Goal: Task Accomplishment & Management: Complete application form

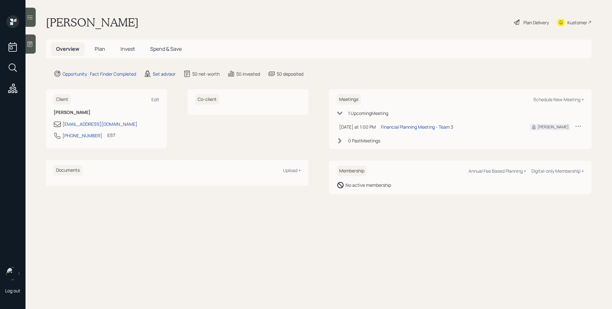
click at [166, 73] on div "Set advisor" at bounding box center [164, 73] width 23 height 7
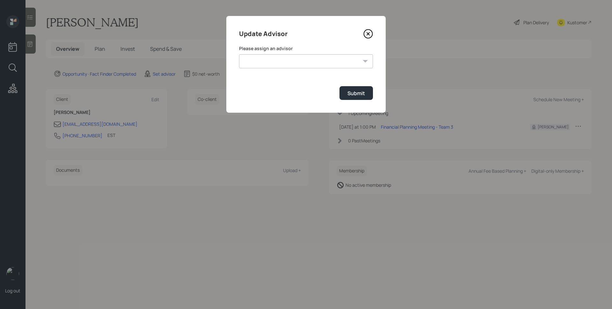
click at [303, 60] on select "[PERSON_NAME] [PERSON_NAME] End [PERSON_NAME] [PERSON_NAME] [PERSON_NAME] [PERS…" at bounding box center [306, 61] width 134 height 14
select select "d946c976-65aa-4529-ac9d-02c4f1114fc0"
click at [239, 54] on select "[PERSON_NAME] [PERSON_NAME] End [PERSON_NAME] [PERSON_NAME] [PERSON_NAME] [PERS…" at bounding box center [306, 61] width 134 height 14
click at [359, 92] on div "Submit" at bounding box center [357, 93] width 18 height 7
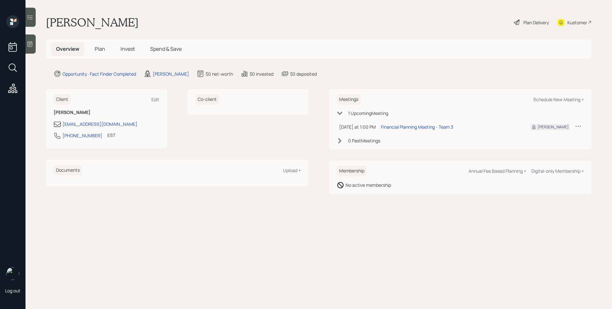
click at [31, 48] on div at bounding box center [31, 43] width 10 height 19
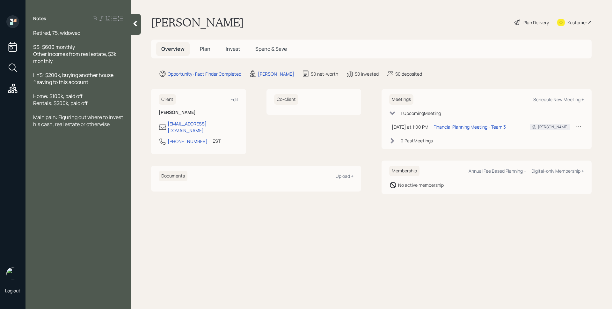
click at [203, 49] on span "Plan" at bounding box center [205, 48] width 11 height 7
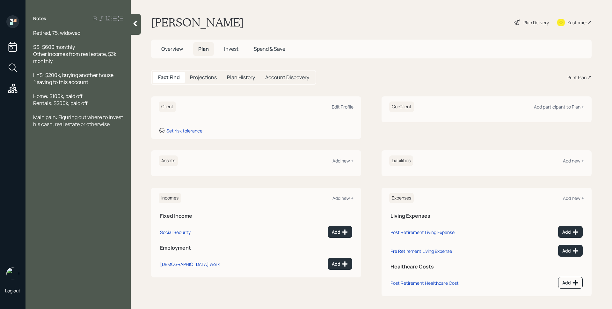
click at [343, 110] on div "Client Edit Profile" at bounding box center [256, 106] width 195 height 11
click at [345, 107] on div "Edit Profile" at bounding box center [343, 107] width 22 height 6
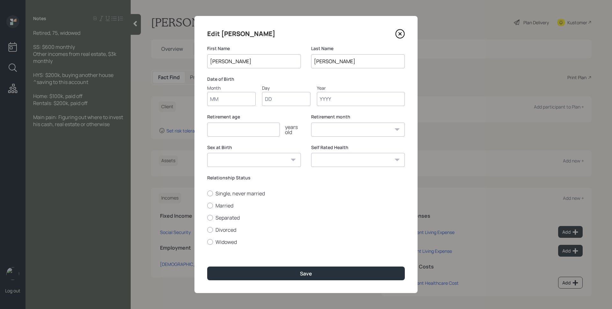
click at [233, 97] on input "Month" at bounding box center [231, 99] width 48 height 14
type input "01"
type input "1950"
select select "1"
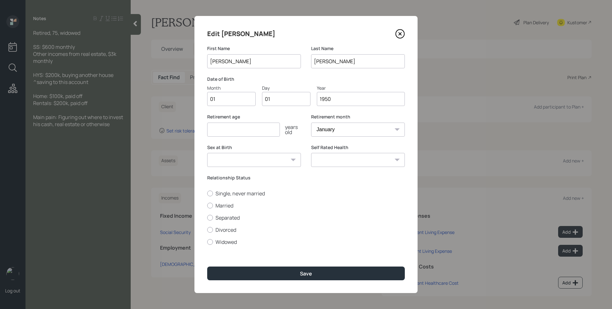
type input "1950"
type input "67"
click at [227, 242] on label "Widowed" at bounding box center [306, 241] width 198 height 7
click at [207, 242] on input "Widowed" at bounding box center [207, 241] width 0 height 0
radio input "true"
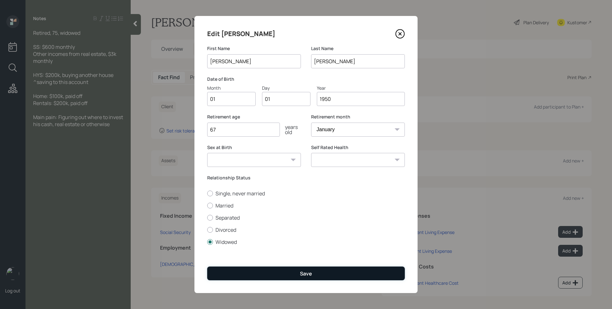
click at [285, 275] on button "Save" at bounding box center [306, 273] width 198 height 14
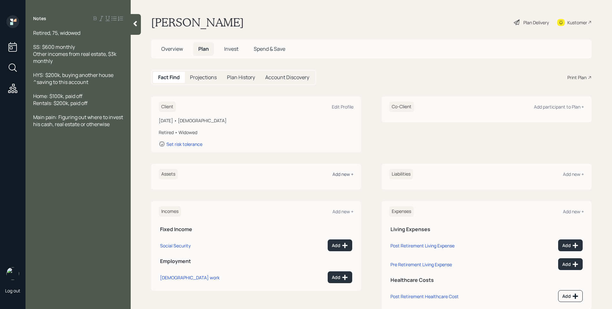
click at [338, 174] on div "Add new +" at bounding box center [343, 174] width 21 height 6
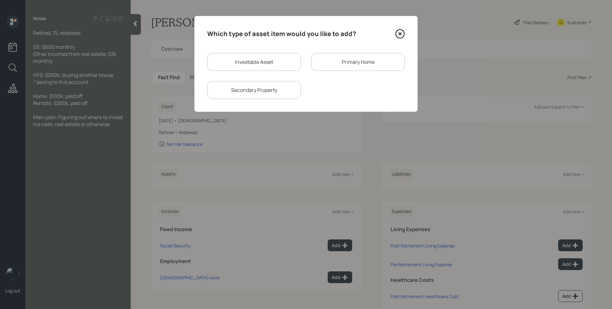
click at [250, 65] on div "Investable Asset" at bounding box center [254, 62] width 94 height 18
select select "taxable"
select select "balanced"
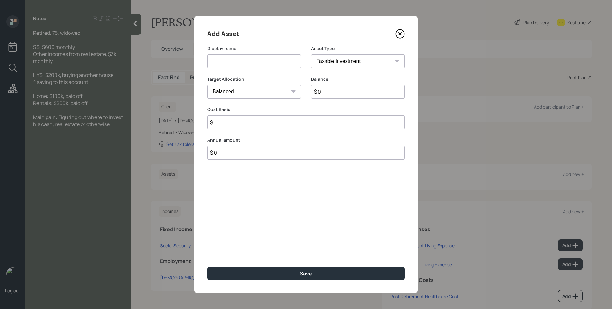
click at [251, 62] on input at bounding box center [254, 61] width 94 height 14
type input "High Yield Savings"
click at [268, 90] on select "Cash Conservative Balanced Aggressive" at bounding box center [254, 91] width 94 height 14
select select "uninvested"
click at [207, 84] on select "Cash Conservative Balanced Aggressive" at bounding box center [254, 91] width 94 height 14
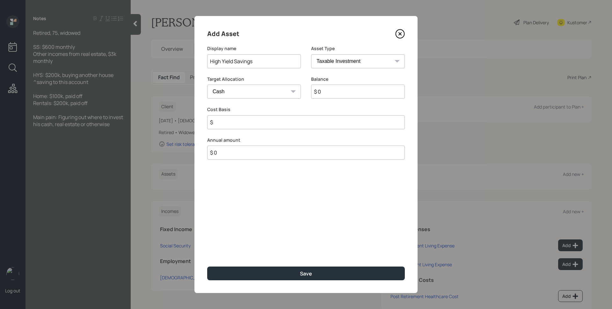
click at [351, 89] on input "$ 0" at bounding box center [358, 91] width 94 height 14
type input "$ 2"
type input "$ 20"
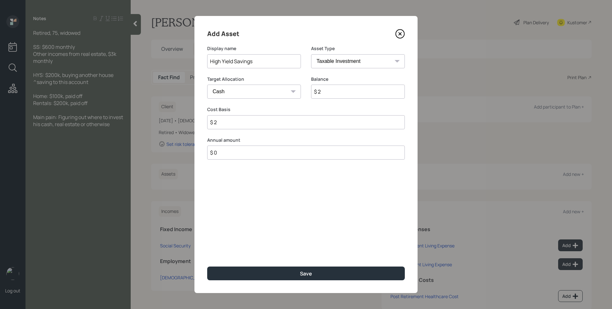
type input "$ 20"
type input "$ 200"
type input "$ 2,000"
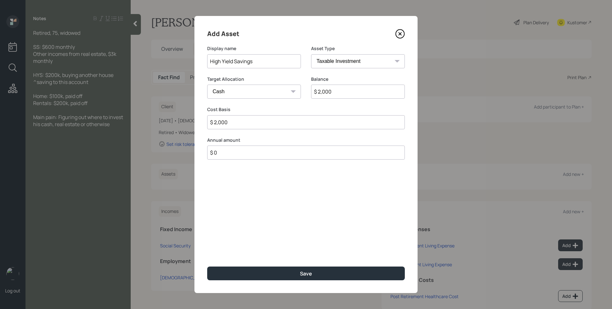
type input "$ 20,000"
type input "$ 200,000"
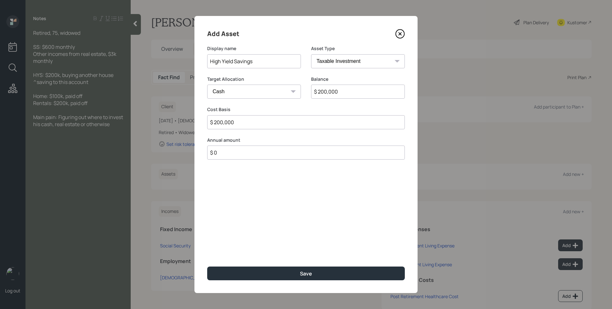
click at [207, 266] on button "Save" at bounding box center [306, 273] width 198 height 14
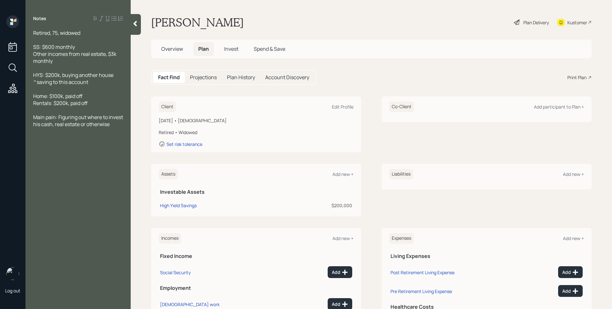
click at [345, 171] on div "Assets Add new +" at bounding box center [256, 174] width 195 height 11
click at [345, 172] on div "Add new +" at bounding box center [343, 174] width 21 height 6
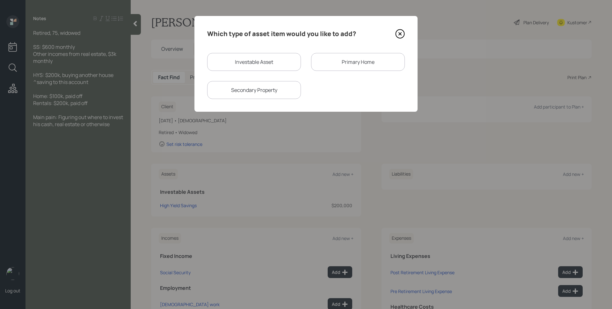
click at [350, 56] on div "Primary Home" at bounding box center [358, 62] width 94 height 18
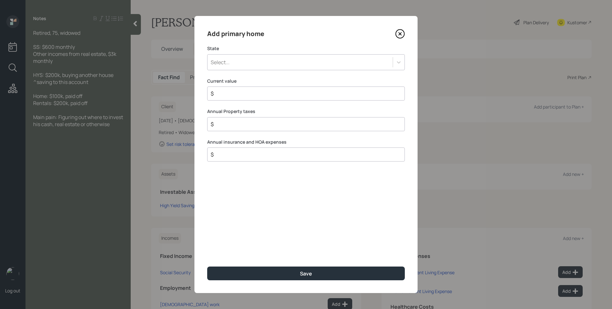
click at [271, 61] on div "Select..." at bounding box center [300, 62] width 185 height 11
type input "vi"
type input "$ 100,000"
click at [207, 266] on button "Save" at bounding box center [306, 273] width 198 height 14
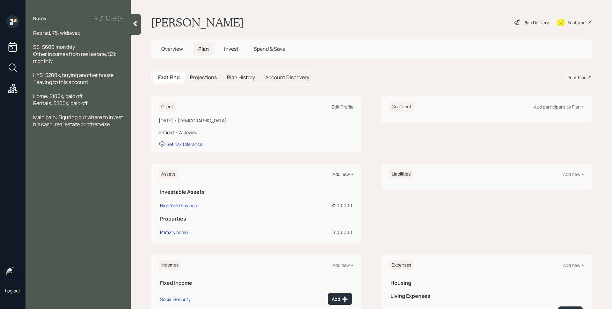
click at [349, 174] on div "Add new +" at bounding box center [343, 174] width 21 height 6
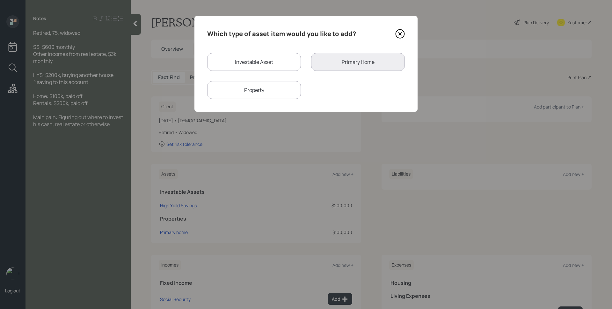
click at [257, 85] on div "Property" at bounding box center [254, 90] width 94 height 18
select select "rental_property"
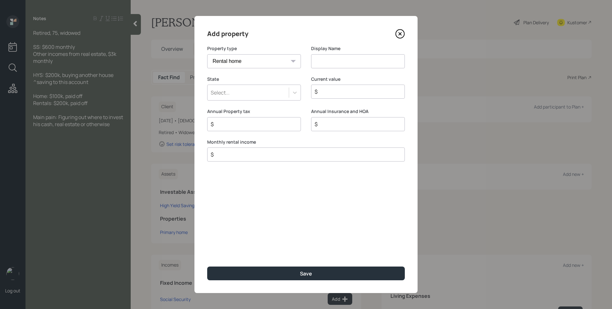
click at [334, 61] on input at bounding box center [358, 61] width 94 height 14
type input "Rental Properties"
click at [289, 90] on div "Select..." at bounding box center [254, 92] width 94 height 16
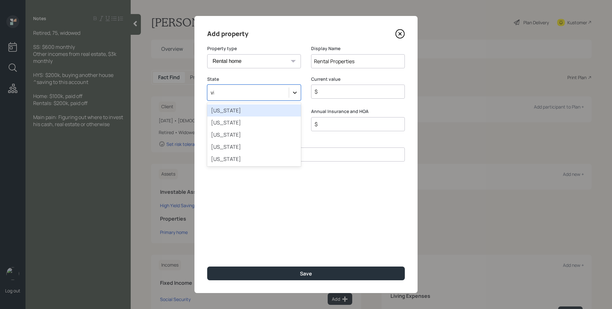
type input "vir"
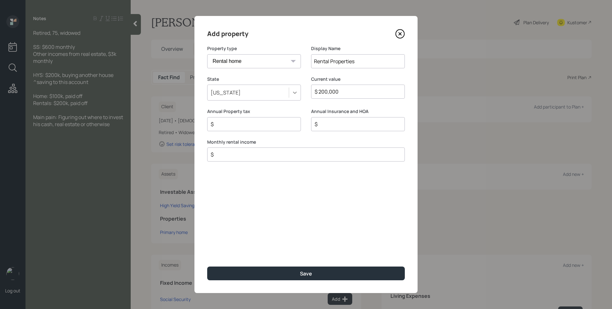
type input "$ 200,000"
type input "$ 3,000"
click at [207, 266] on button "Save" at bounding box center [306, 273] width 198 height 14
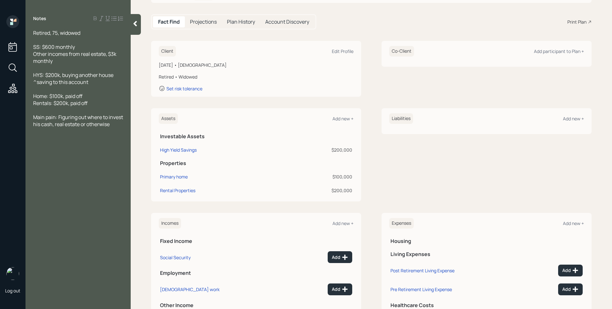
scroll to position [61, 0]
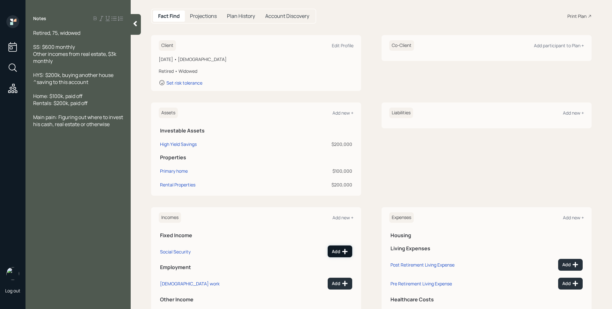
click at [342, 254] on icon at bounding box center [345, 251] width 6 height 6
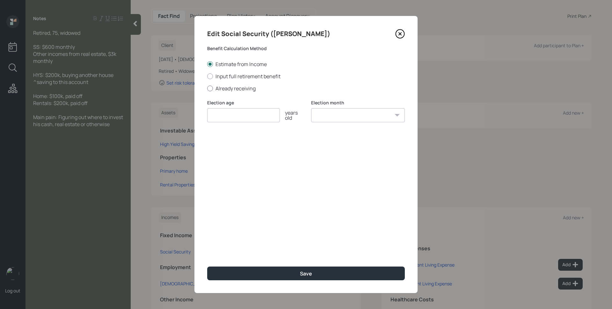
click at [240, 89] on label "Already receiving" at bounding box center [306, 88] width 198 height 7
click at [207, 88] on input "Already receiving" at bounding box center [207, 88] width 0 height 0
radio input "true"
click at [238, 119] on input "number" at bounding box center [243, 115] width 73 height 14
type input "62"
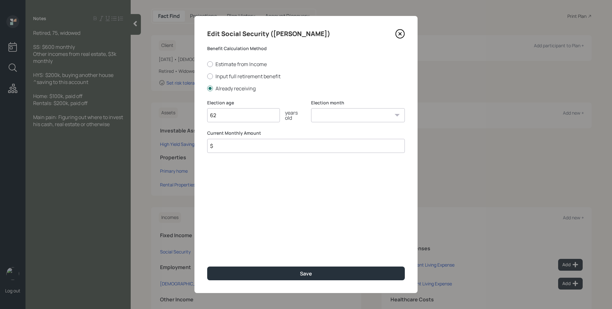
select select "1"
click at [311, 108] on select "January February March April May June July August September October November De…" at bounding box center [358, 115] width 94 height 14
type input "$ 600"
click at [207, 266] on button "Save" at bounding box center [306, 273] width 198 height 14
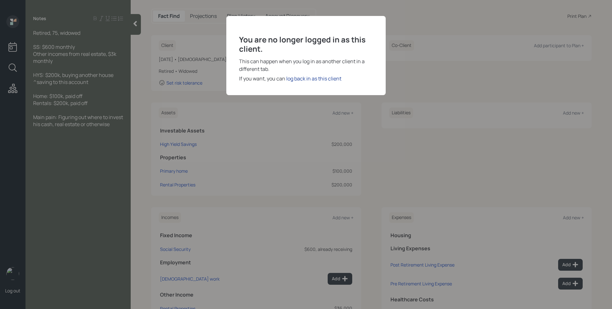
click at [318, 79] on div "log back in as this client" at bounding box center [313, 79] width 55 height 8
